Goal: Transaction & Acquisition: Purchase product/service

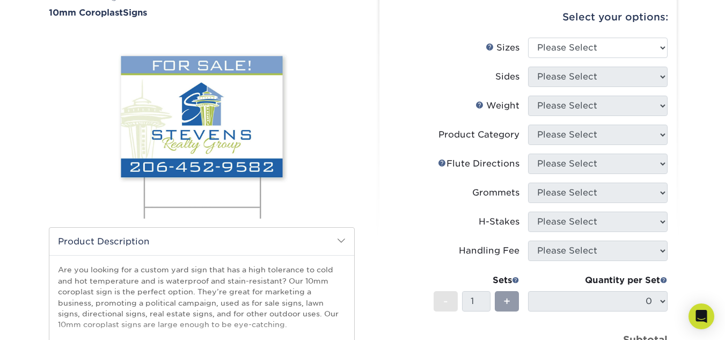
scroll to position [107, 0]
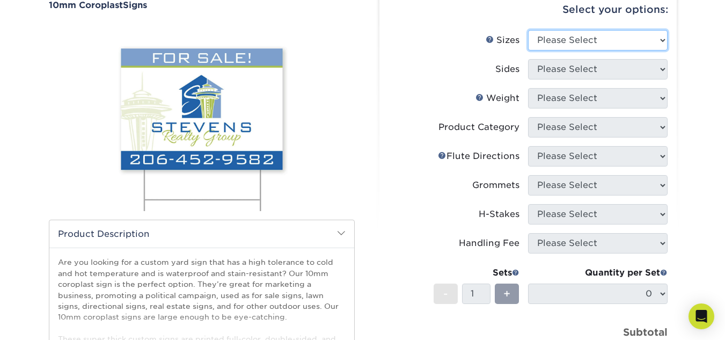
click at [638, 42] on select "Please Select 6" x 12" 10" x 10" 12" x 18" 18" x 24" 24" x 24" 24" x 36"" at bounding box center [598, 40] width 140 height 20
select select "24.00x36.00"
click at [528, 30] on select "Please Select 6" x 12" 10" x 10" 12" x 18" 18" x 24" 24" x 24" 24" x 36"" at bounding box center [598, 40] width 140 height 20
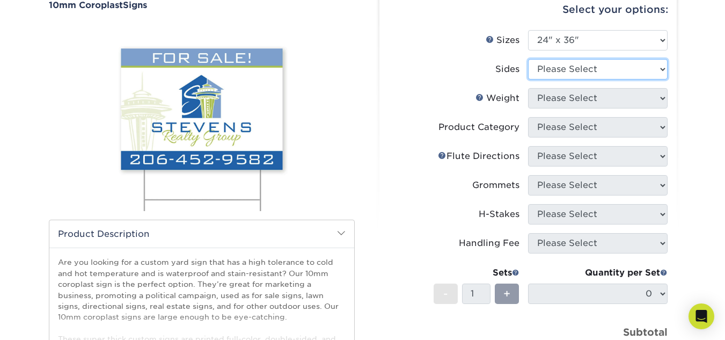
click at [589, 64] on select "Please Select Print Both Sides Print Front Only" at bounding box center [598, 69] width 140 height 20
select select "13abbda7-1d64-4f25-8bb2-c179b224825d"
click at [528, 59] on select "Please Select Print Both Sides Print Front Only" at bounding box center [598, 69] width 140 height 20
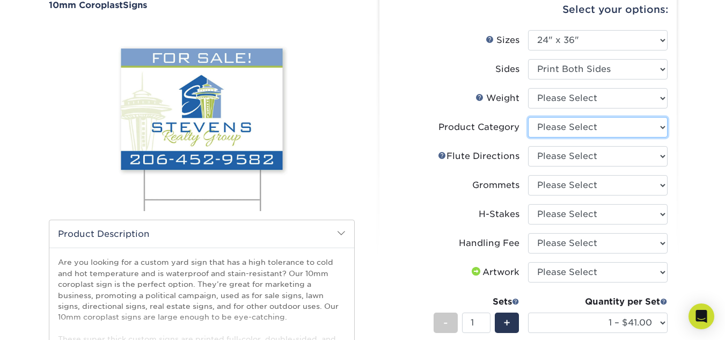
click at [584, 126] on select "Please Select Coroplast Signs" at bounding box center [598, 127] width 140 height 20
select select "b3582ed5-6912-492c-8440-2cc51afdb8e1"
click at [528, 117] on select "Please Select Coroplast Signs" at bounding box center [598, 127] width 140 height 20
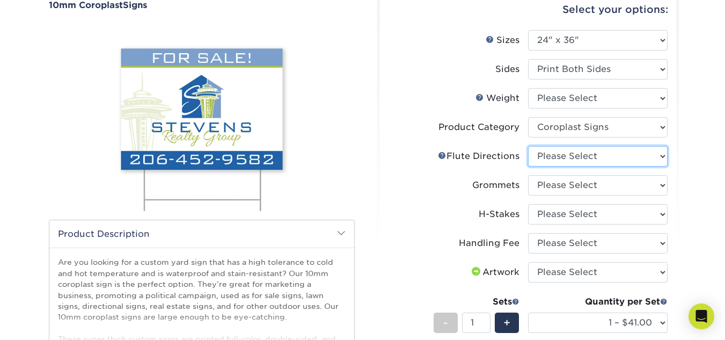
click at [580, 160] on select "Please Select Flute Direction (Horizontal) Flute Direction (Vertical)" at bounding box center [598, 156] width 140 height 20
select select "64642d5c-3ca5-48ab-b753-ddfa02991dab"
click at [528, 146] on select "Please Select Flute Direction (Horizontal) Flute Direction (Vertical)" at bounding box center [598, 156] width 140 height 20
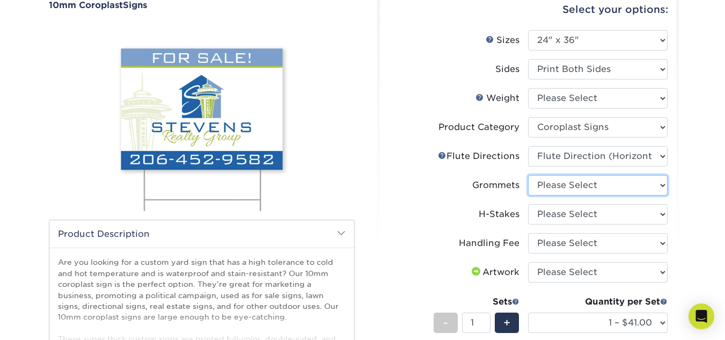
click at [580, 183] on select "Please Select No Grommets Yes, Grommet All 4 Corners Yes, Grommets Top Corners …" at bounding box center [598, 185] width 140 height 20
select select "90d329df-db80-4206-b821-ff9d3f363977"
click at [528, 175] on select "Please Select No Grommets Yes, Grommet All 4 Corners Yes, Grommets Top Corners …" at bounding box center [598, 185] width 140 height 20
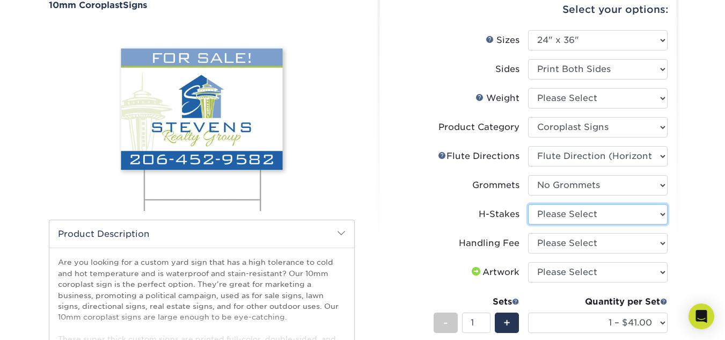
click at [569, 215] on select "Please Select No H-Stakes Yes H-Stakes (Heavy Duty)" at bounding box center [598, 214] width 140 height 20
select select "aec992a9-897e-40ed-b45c-8ce74849ba63"
click at [528, 204] on select "Please Select No H-Stakes Yes H-Stakes (Heavy Duty)" at bounding box center [598, 214] width 140 height 20
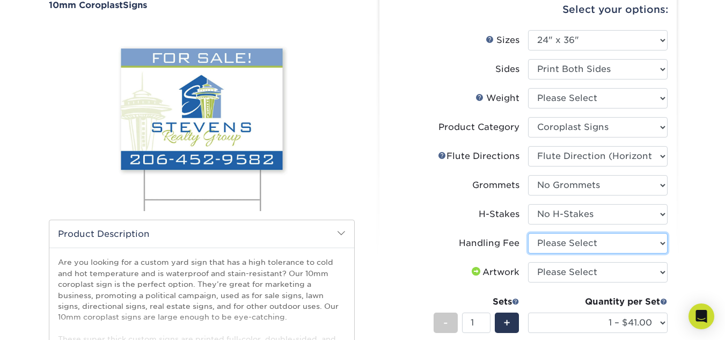
click at [564, 246] on select "Please Select Handling Fee" at bounding box center [598, 243] width 140 height 20
click at [570, 246] on select "Please Select Handling Fee" at bounding box center [598, 243] width 140 height 20
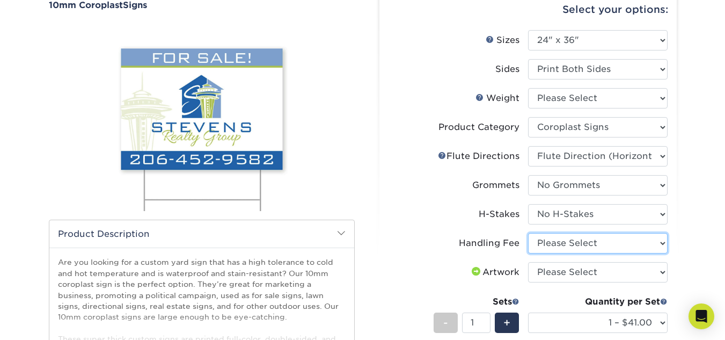
select select "ab74c079-444c-4260-ae6a-e09bdee8073c"
click at [528, 233] on select "Please Select Handling Fee" at bounding box center [598, 243] width 140 height 20
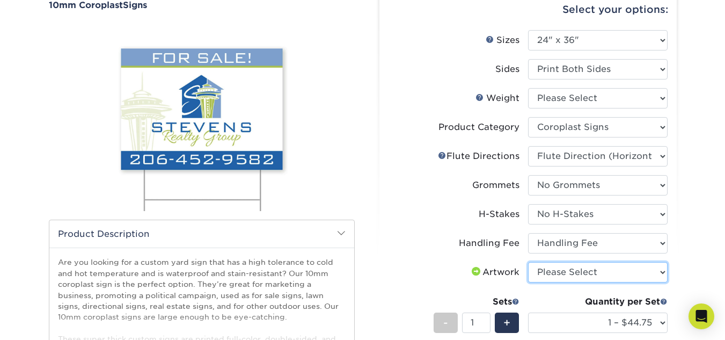
click at [570, 274] on select "Please Select I will upload files I need a design - $50" at bounding box center [598, 272] width 140 height 20
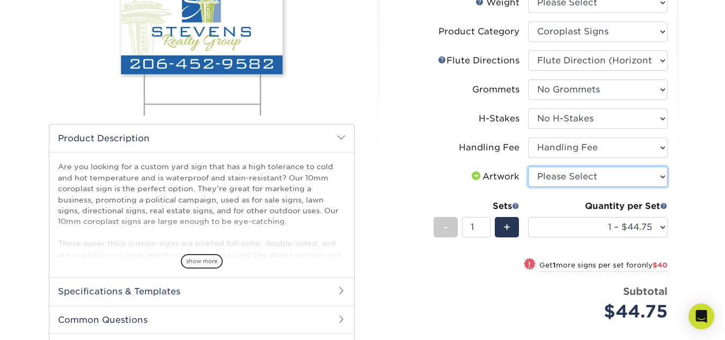
scroll to position [215, 0]
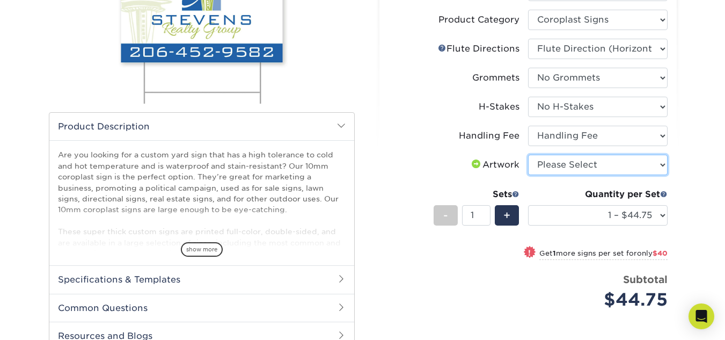
click at [577, 167] on select "Please Select I will upload files I need a design - $50" at bounding box center [598, 165] width 140 height 20
click at [528, 155] on select "Please Select I will upload files I need a design - $50" at bounding box center [598, 165] width 140 height 20
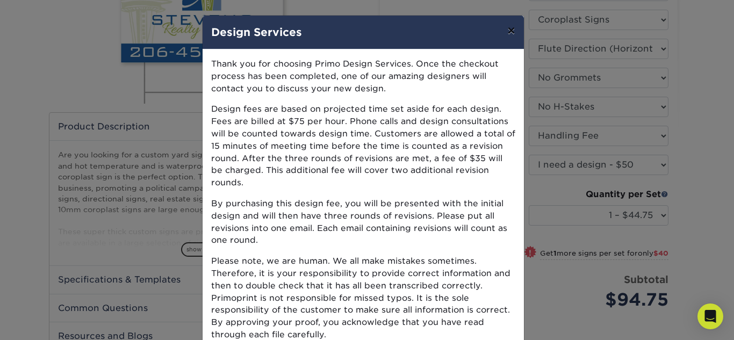
click at [500, 31] on button "×" at bounding box center [510, 31] width 25 height 30
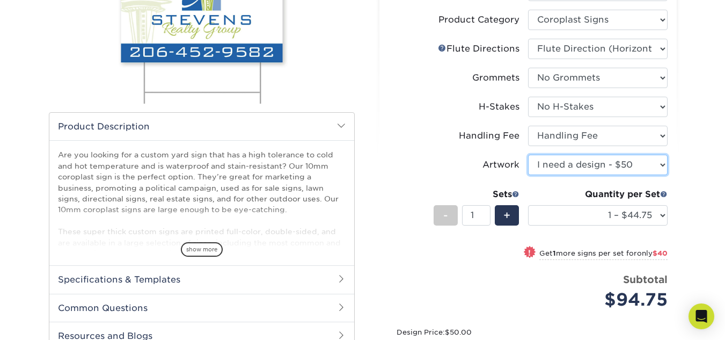
click at [662, 165] on select "Please Select I will upload files I need a design - $50" at bounding box center [598, 165] width 140 height 20
click at [528, 155] on select "Please Select I will upload files I need a design - $50" at bounding box center [598, 165] width 140 height 20
click at [650, 166] on select "Please Select I will upload files I need a design - $50" at bounding box center [598, 165] width 140 height 20
select select "design"
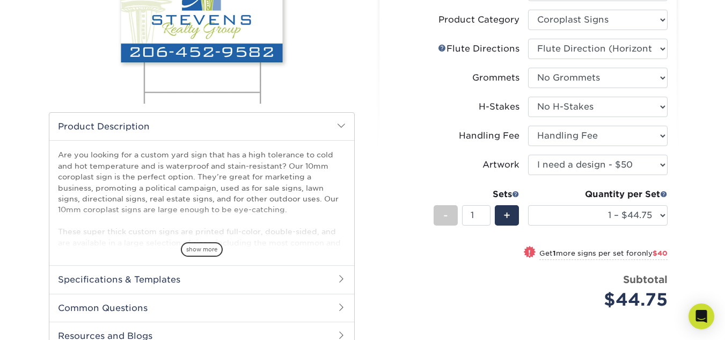
click at [528, 155] on select "Please Select I will upload files I need a design - $50" at bounding box center [598, 165] width 140 height 20
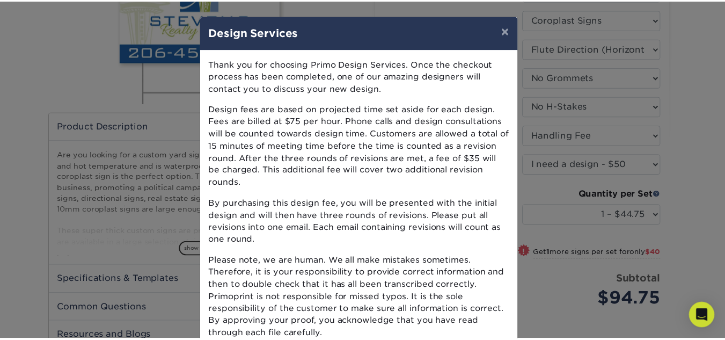
scroll to position [101, 0]
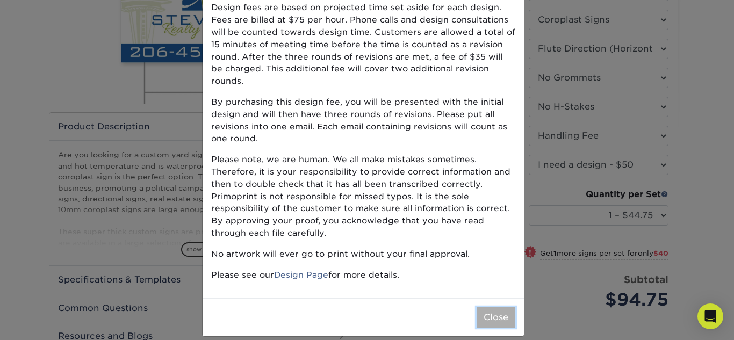
click at [489, 308] on button "Close" at bounding box center [495, 317] width 39 height 20
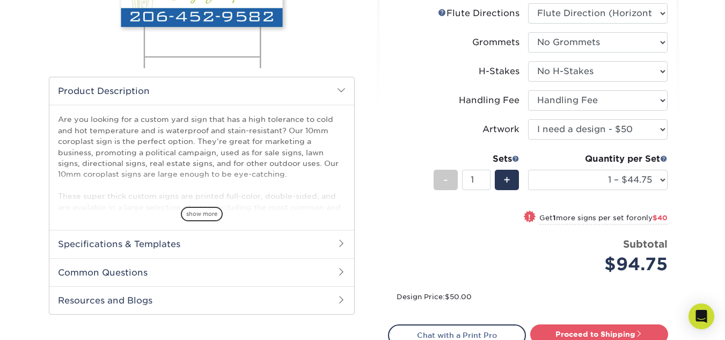
scroll to position [268, 0]
